Goal: Find specific page/section: Find specific page/section

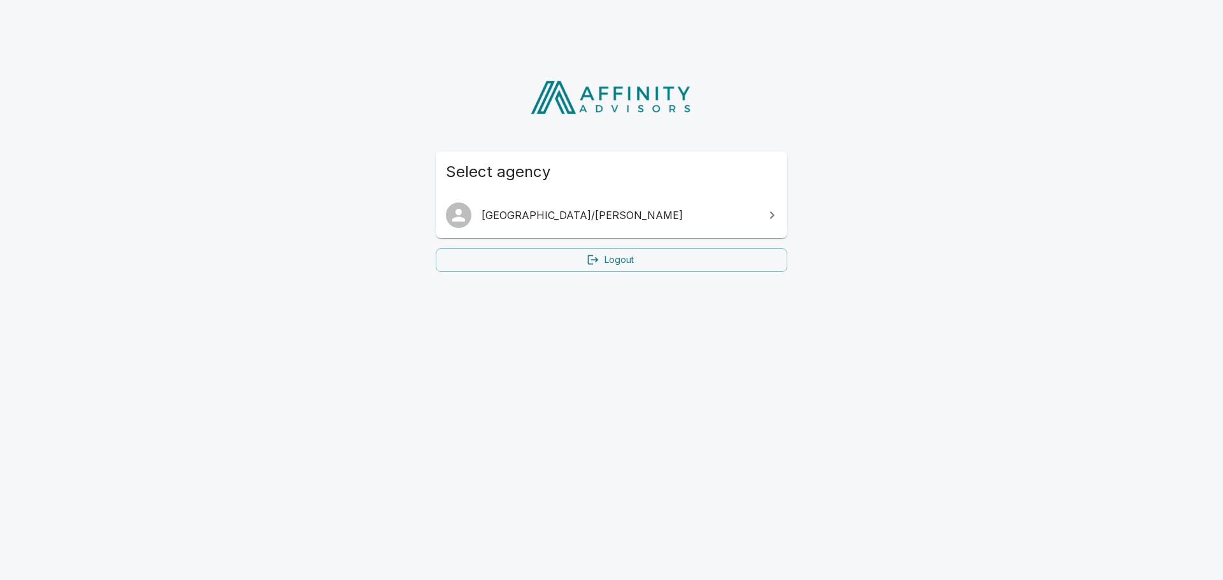
click at [519, 219] on span "[GEOGRAPHIC_DATA]/[PERSON_NAME]" at bounding box center [619, 215] width 275 height 15
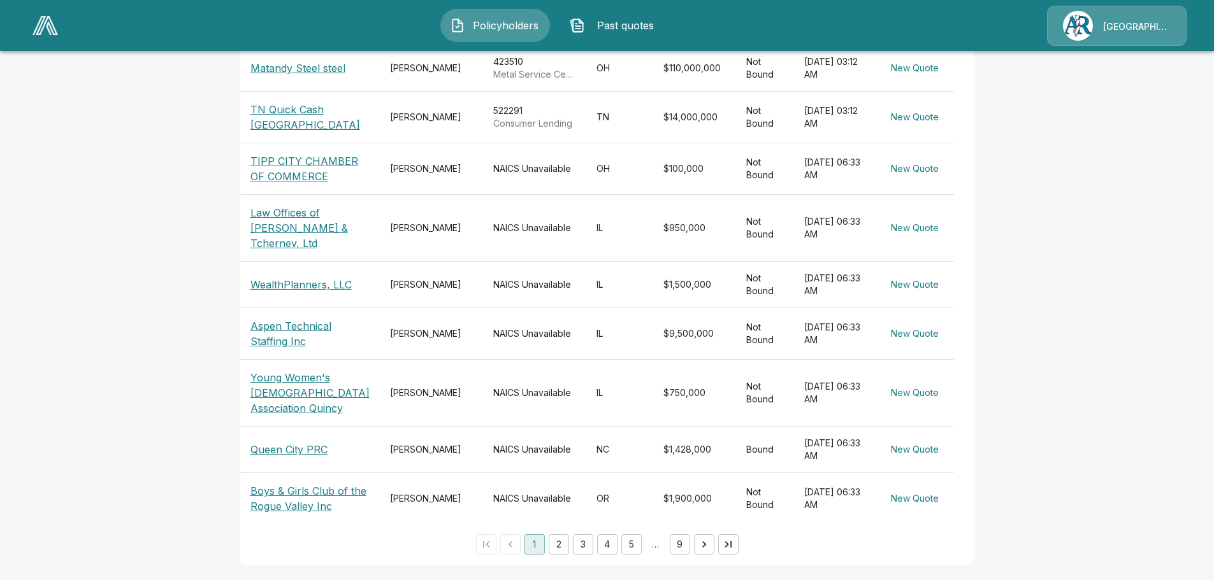
scroll to position [395, 0]
click at [564, 543] on button "2" at bounding box center [559, 545] width 20 height 20
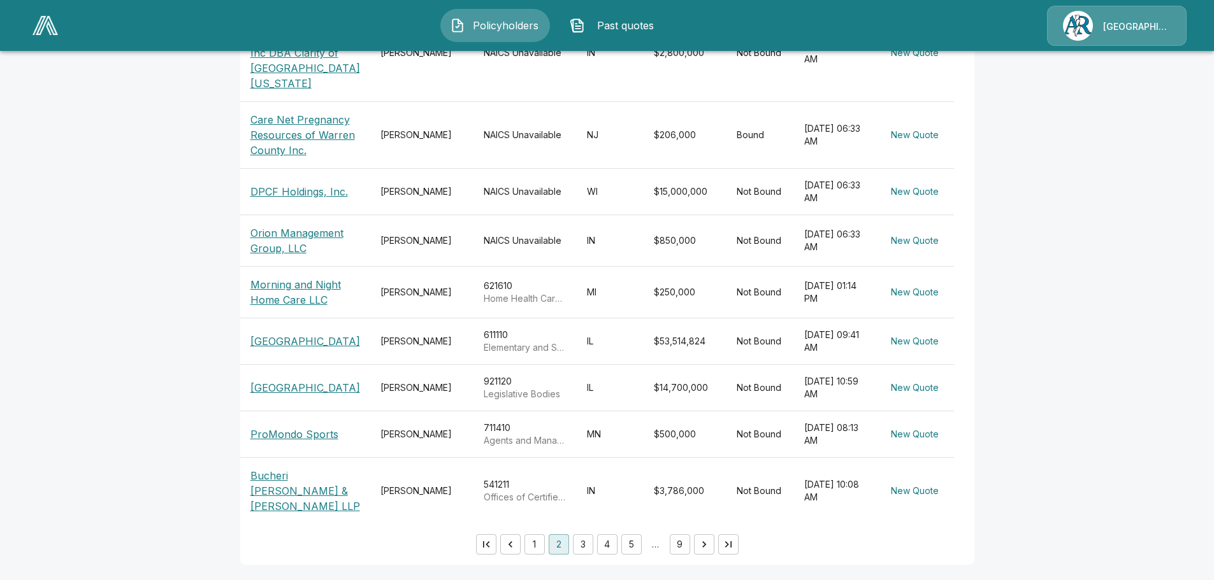
scroll to position [410, 0]
click at [587, 547] on button "3" at bounding box center [583, 545] width 20 height 20
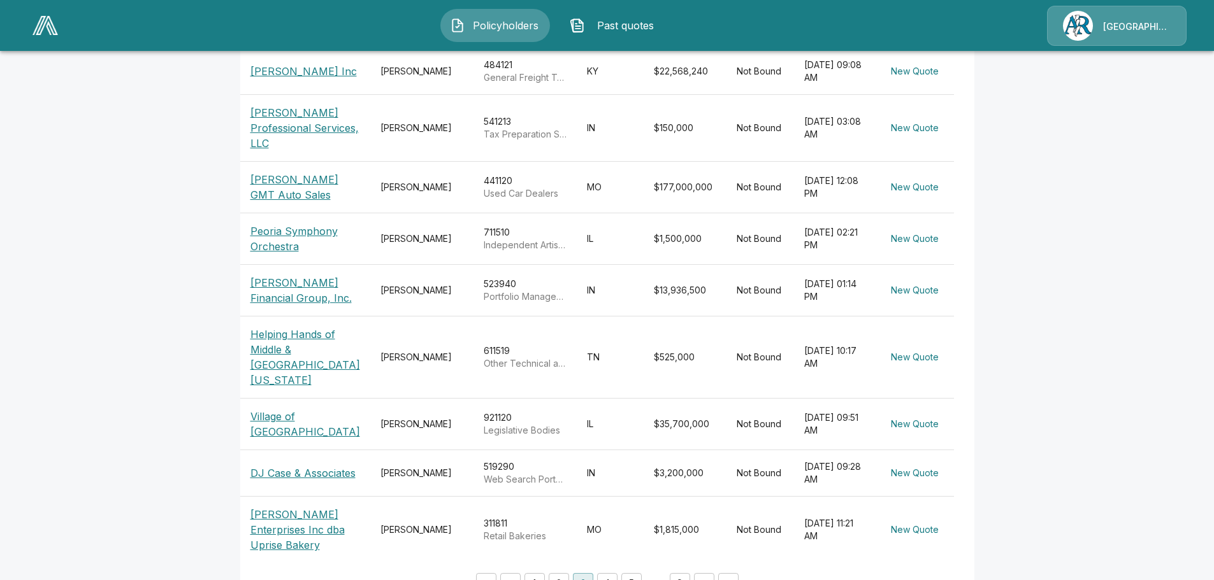
scroll to position [359, 0]
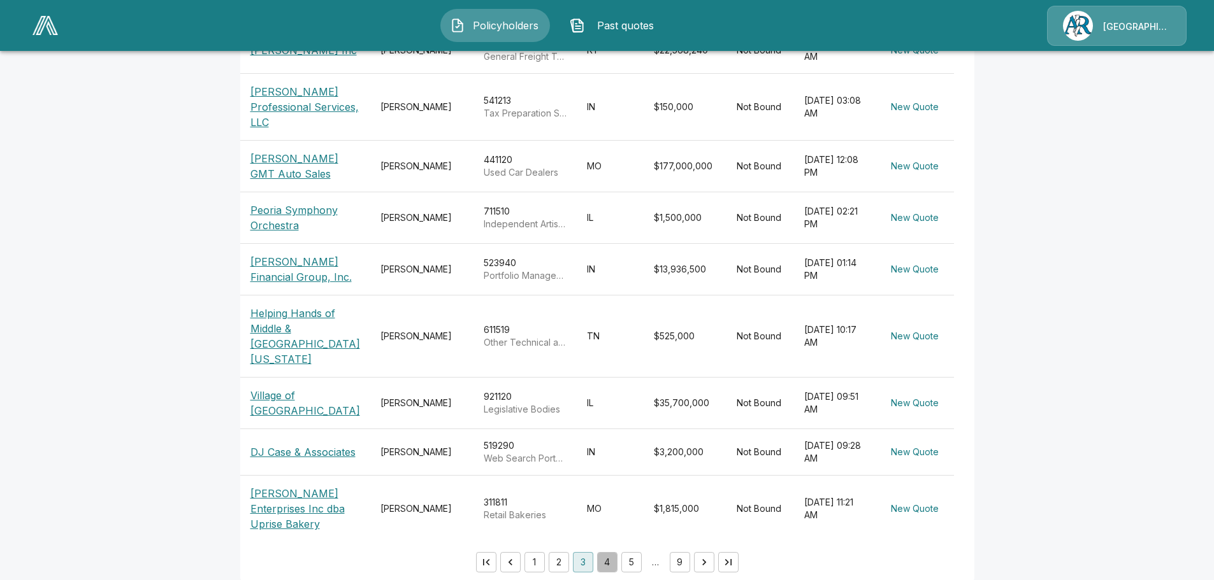
click at [605, 552] on button "4" at bounding box center [607, 562] width 20 height 20
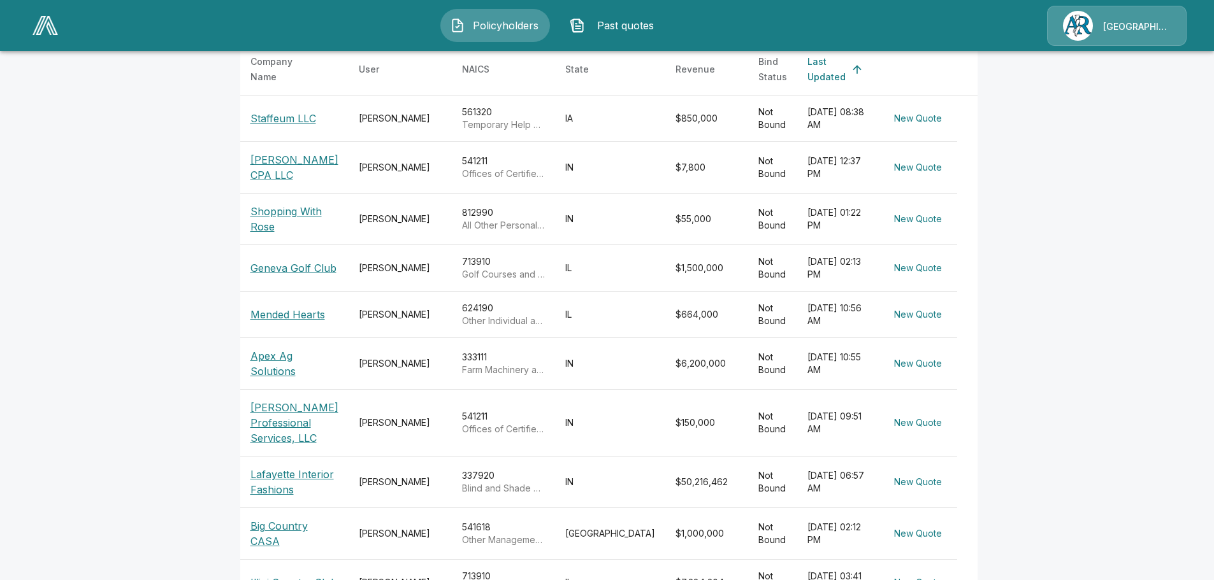
scroll to position [308, 0]
